Goal: Task Accomplishment & Management: Use online tool/utility

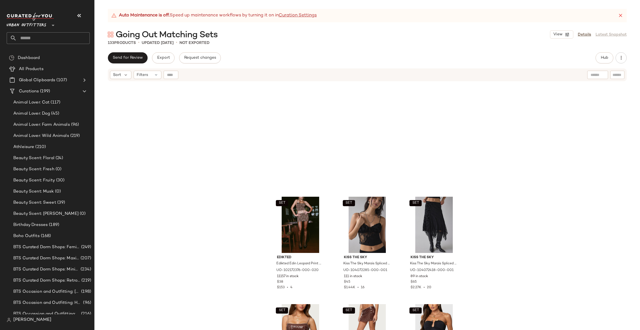
scroll to position [171, 0]
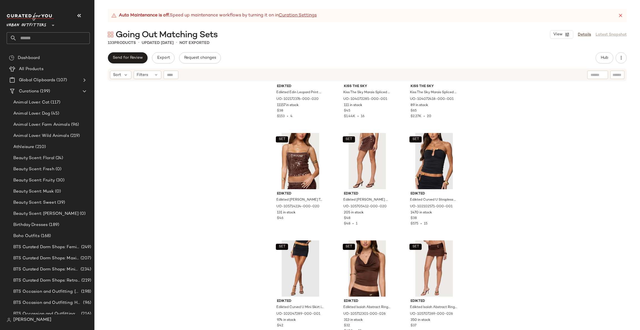
click at [26, 34] on input "text" at bounding box center [53, 38] width 73 height 12
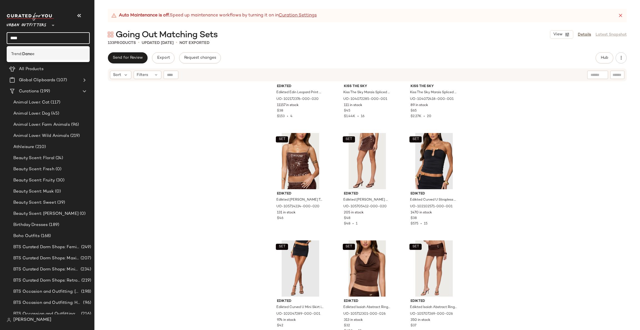
type input "****"
click at [24, 51] on b "Danc" at bounding box center [27, 54] width 10 height 6
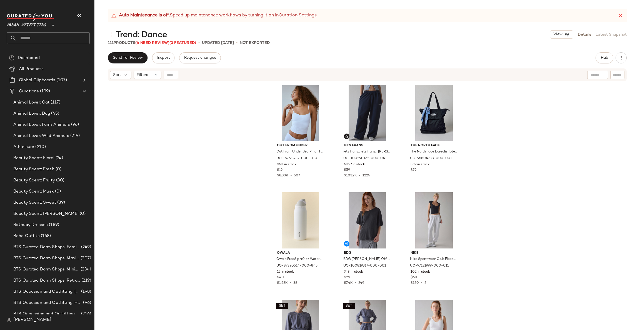
click at [602, 63] on div "Send for Review Export Request changes Hub Send for Review External Review Inte…" at bounding box center [368, 190] width 546 height 277
click at [603, 56] on span "Hub" at bounding box center [605, 58] width 8 height 4
click at [600, 58] on button "Hub" at bounding box center [605, 57] width 18 height 11
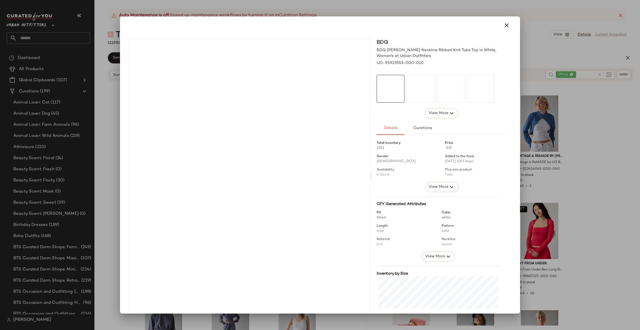
click at [608, 155] on div at bounding box center [320, 165] width 640 height 330
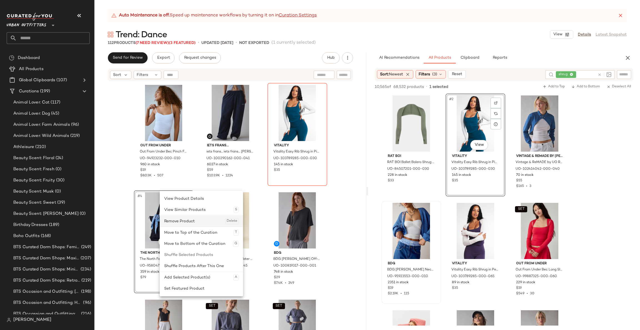
click at [169, 223] on div "Remove Product Delete" at bounding box center [201, 220] width 74 height 11
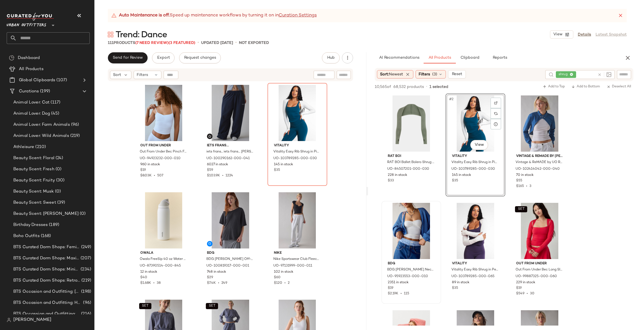
click at [634, 54] on div "AI Recommendations All Products Clipboard Reports" at bounding box center [504, 57] width 272 height 11
click at [630, 55] on icon "button" at bounding box center [628, 57] width 7 height 7
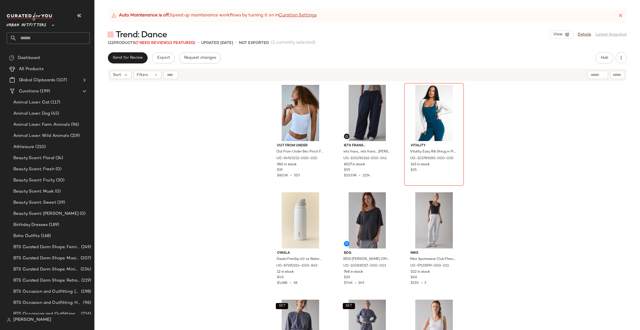
click at [36, 24] on span "Urban Outfitters" at bounding box center [27, 24] width 40 height 10
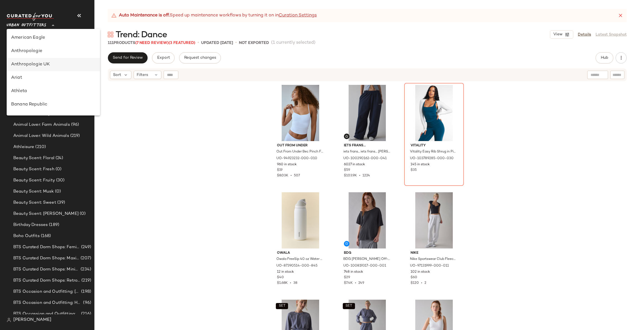
click at [54, 64] on div "Anthropologie UK" at bounding box center [53, 64] width 85 height 7
type input "**"
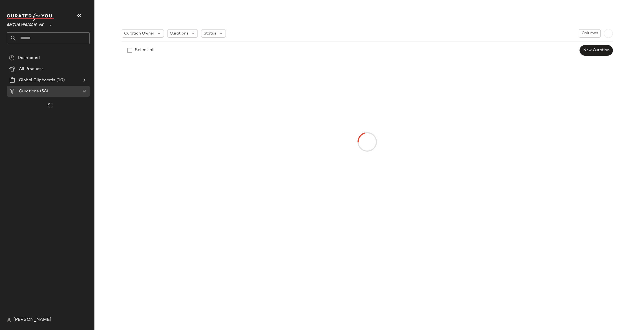
click at [80, 39] on input "text" at bounding box center [53, 38] width 73 height 12
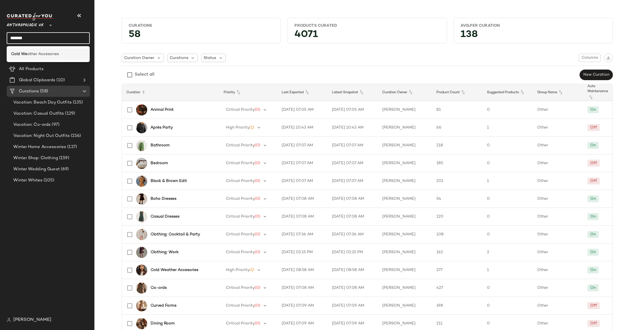
type input "*******"
click at [86, 52] on div "Cold We ather Accesories" at bounding box center [48, 53] width 83 height 11
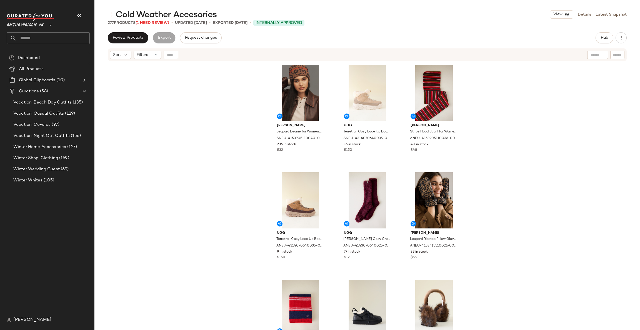
click at [156, 59] on div "Sort Filters" at bounding box center [367, 54] width 519 height 13
click at [153, 56] on div "Filters" at bounding box center [148, 55] width 28 height 8
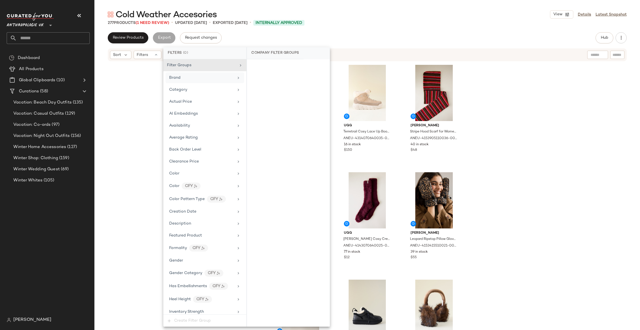
click at [218, 81] on div "Brand" at bounding box center [201, 78] width 65 height 6
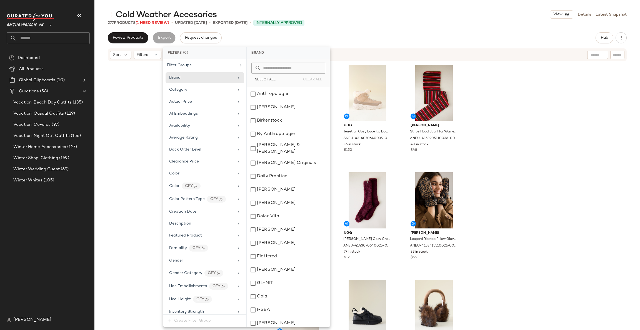
click at [271, 70] on input "text" at bounding box center [292, 68] width 61 height 11
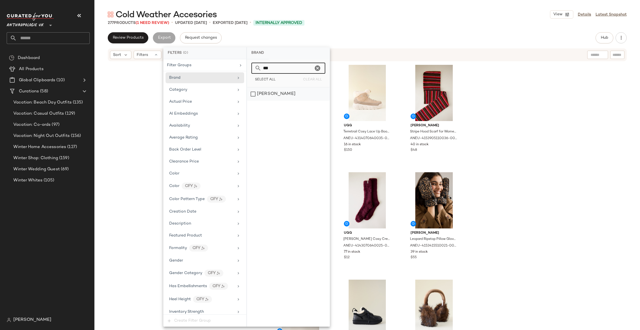
type input "***"
click at [284, 96] on div "Damson Madder" at bounding box center [288, 93] width 83 height 13
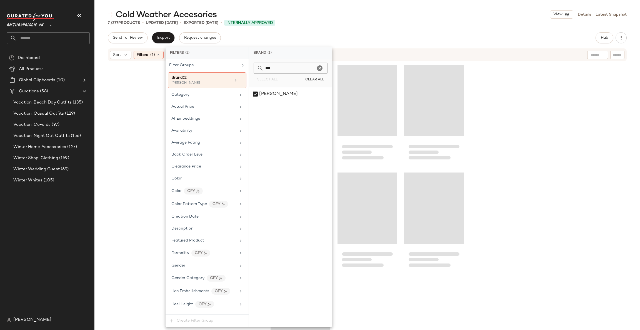
click at [506, 98] on div at bounding box center [368, 203] width 546 height 282
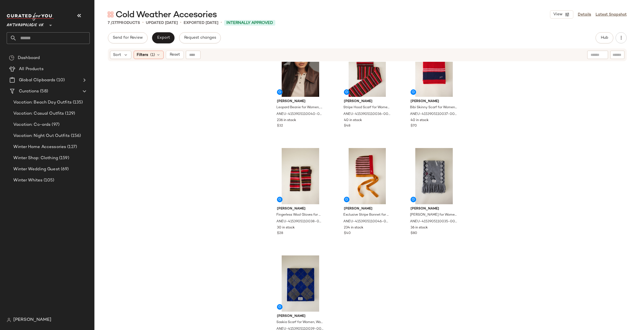
scroll to position [36, 0]
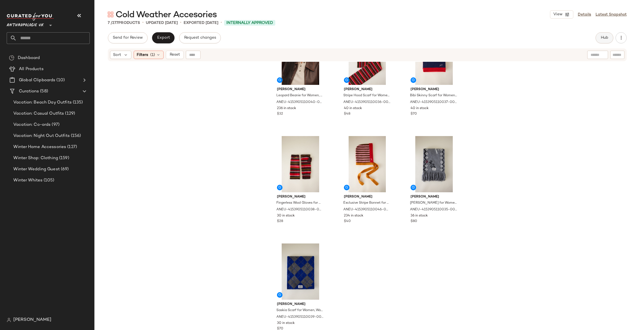
click at [610, 39] on button "Hub" at bounding box center [605, 37] width 18 height 11
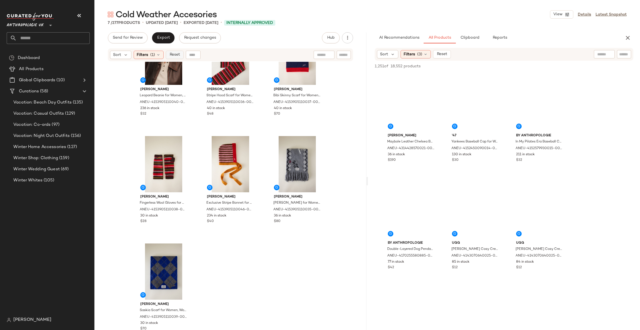
click at [172, 56] on span "Reset" at bounding box center [174, 55] width 11 height 4
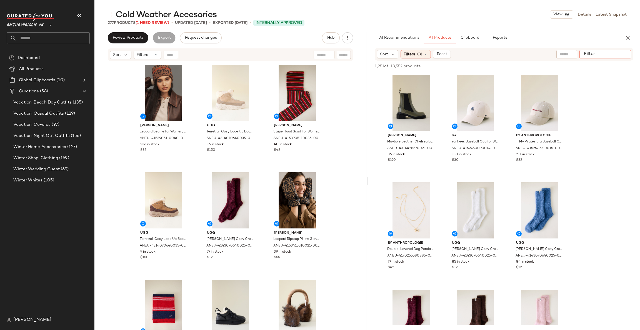
click at [622, 51] on input "Filter" at bounding box center [605, 54] width 47 height 6
type input "**********"
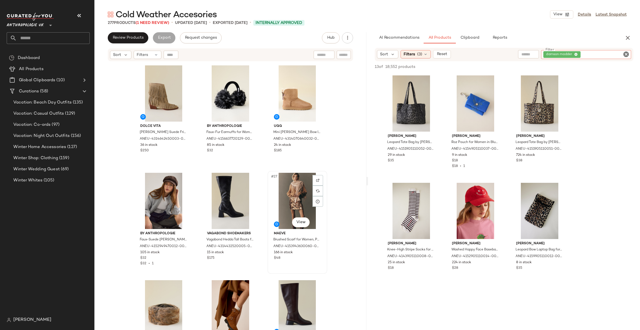
scroll to position [838, 0]
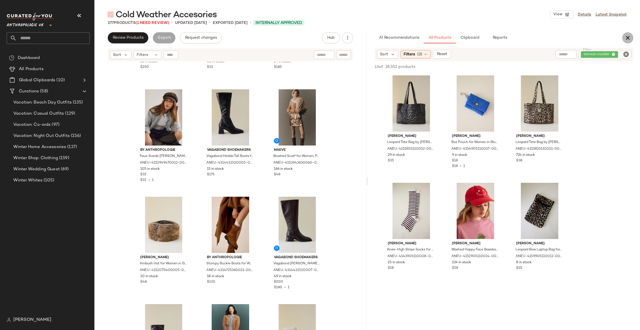
click at [631, 36] on icon "button" at bounding box center [628, 37] width 7 height 7
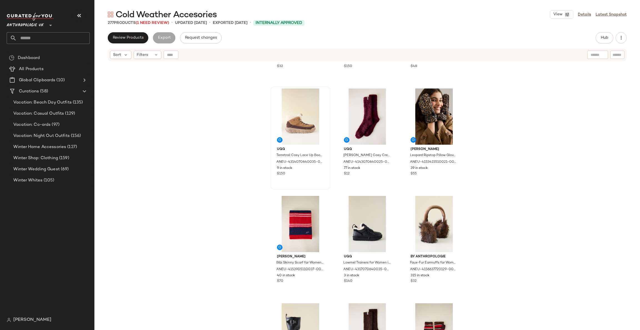
scroll to position [0, 0]
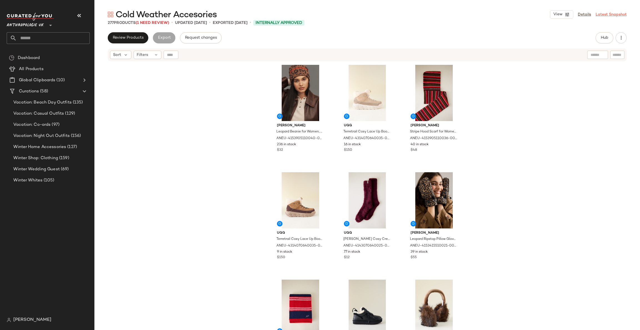
click at [605, 14] on link "Latest Snapshot" at bounding box center [611, 15] width 31 height 6
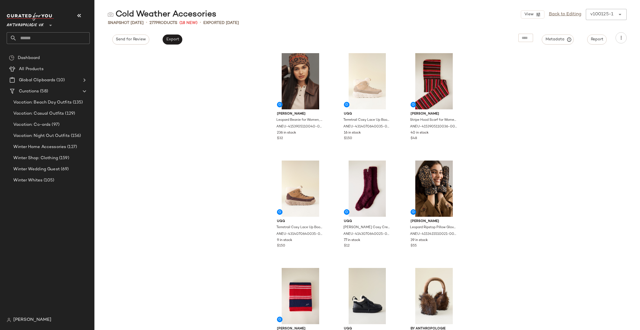
click at [605, 14] on div "View Back to Editing v100125-1 ******" at bounding box center [574, 14] width 106 height 11
click at [164, 38] on button "Export" at bounding box center [173, 39] width 20 height 10
click at [175, 40] on span "Export" at bounding box center [172, 39] width 13 height 4
click at [46, 31] on div "Anthropologie UK **" at bounding box center [48, 28] width 83 height 31
click at [47, 38] on input "text" at bounding box center [53, 38] width 73 height 12
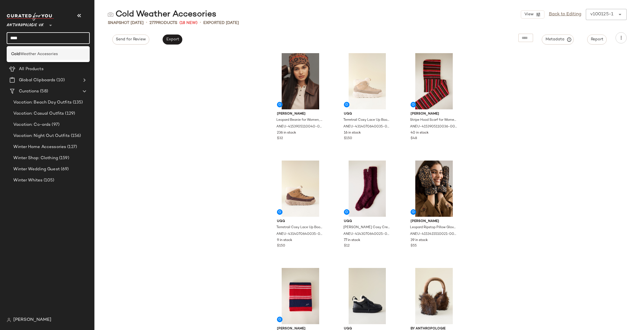
type input "****"
click at [56, 51] on span "Weather Accesories" at bounding box center [39, 54] width 38 height 6
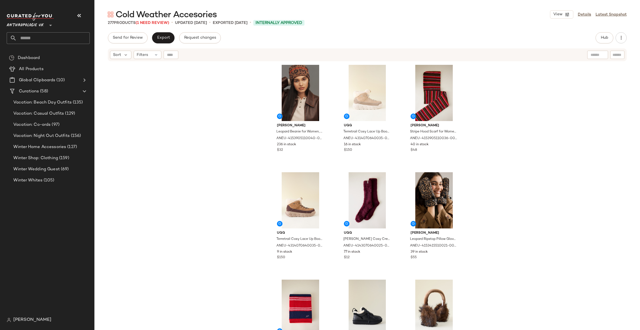
click at [164, 27] on div "Cold Weather Accesories View Details Latest Snapshot 277 Products (1 Need Revie…" at bounding box center [368, 169] width 546 height 321
click at [165, 23] on span "(1 Need Review)" at bounding box center [153, 23] width 34 height 4
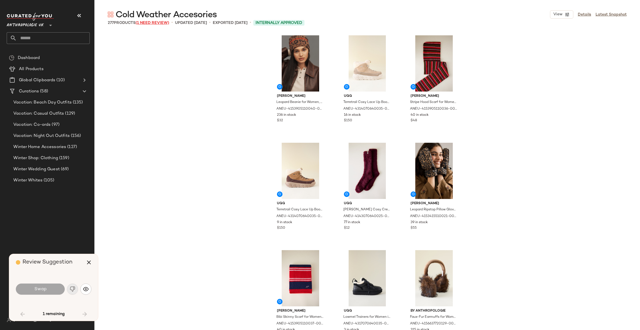
scroll to position [1180, 0]
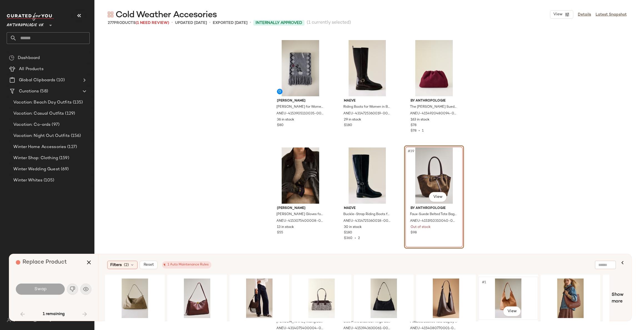
click at [511, 294] on div "#1 View" at bounding box center [509, 297] width 56 height 39
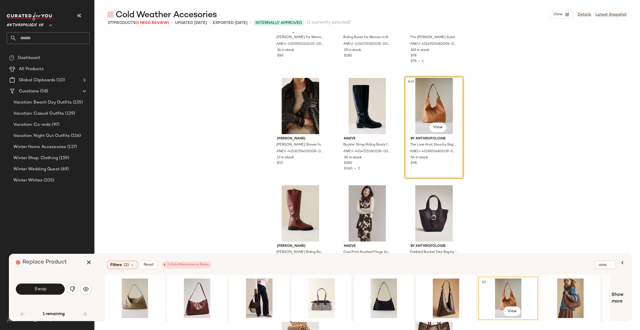
scroll to position [1263, 0]
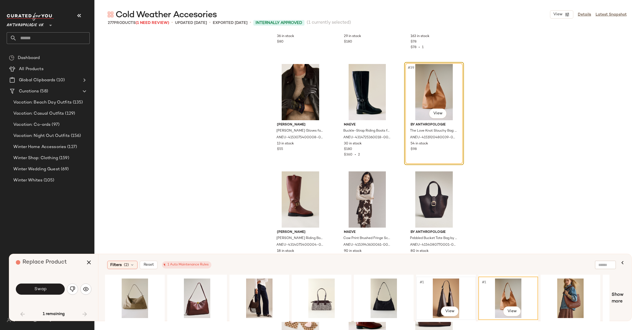
click at [448, 299] on div "#1 View" at bounding box center [446, 297] width 56 height 39
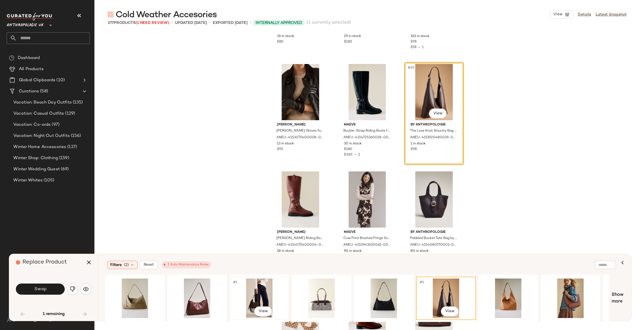
click at [253, 302] on div "#1 View" at bounding box center [260, 297] width 56 height 39
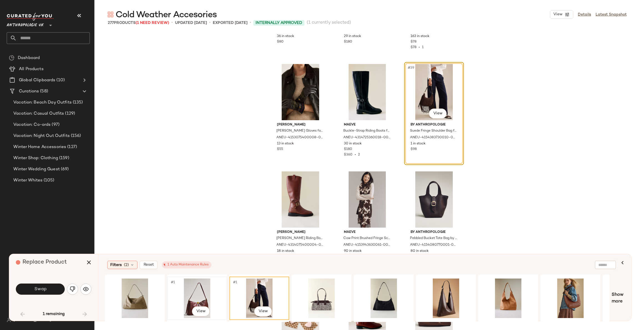
click at [197, 292] on div "#1 View" at bounding box center [197, 297] width 56 height 39
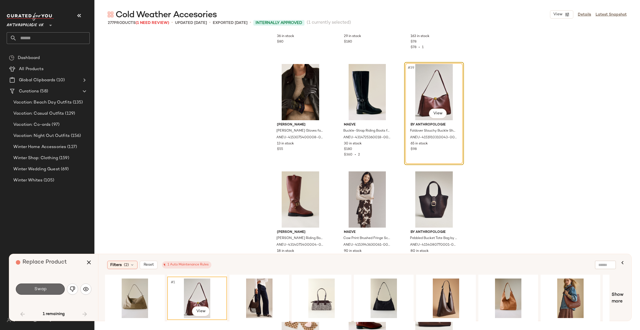
click at [46, 290] on span "Swap" at bounding box center [40, 288] width 13 height 5
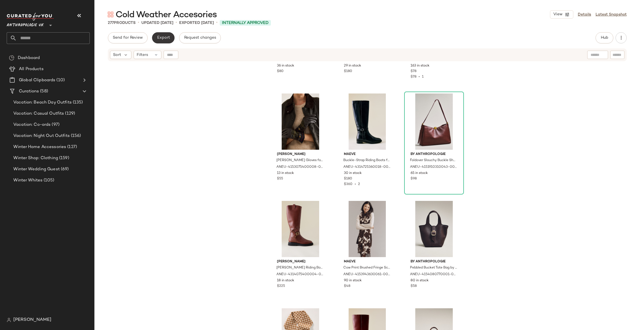
click at [163, 40] on button "Export" at bounding box center [163, 37] width 23 height 11
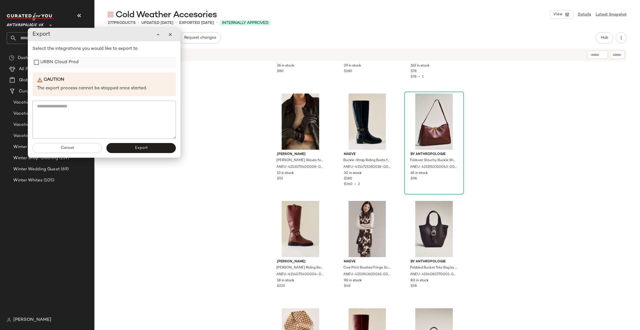
click at [78, 63] on label "URBN Cloud Prod" at bounding box center [59, 62] width 38 height 11
click at [162, 146] on button "Export" at bounding box center [140, 148] width 69 height 10
